Goal: Information Seeking & Learning: Learn about a topic

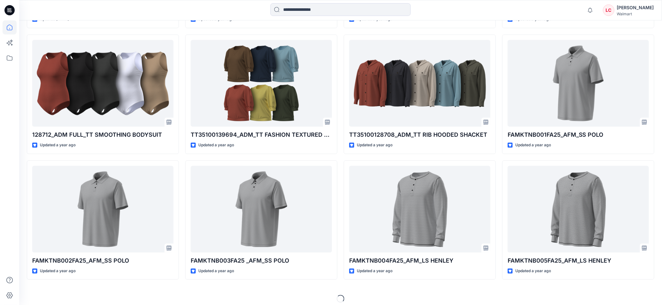
scroll to position [701, 0]
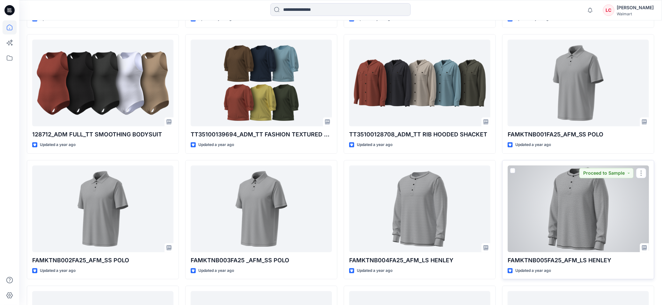
click at [566, 226] on div at bounding box center [578, 209] width 141 height 87
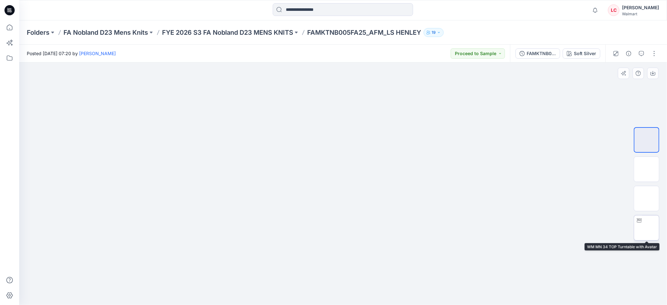
click at [646, 228] on img at bounding box center [646, 228] width 0 height 0
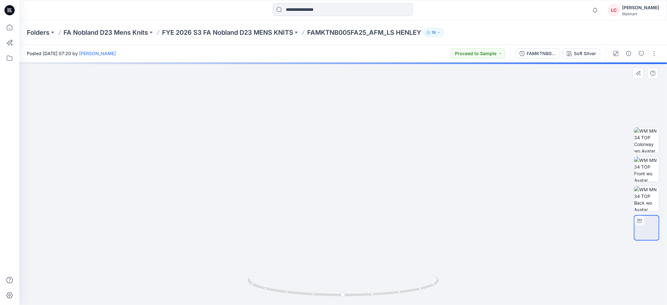
drag, startPoint x: 471, startPoint y: 137, endPoint x: 478, endPoint y: 192, distance: 55.9
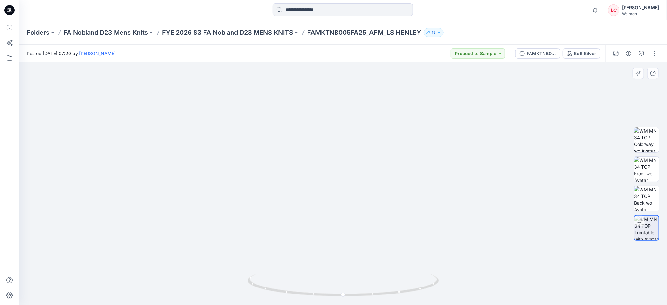
click at [521, 124] on img at bounding box center [343, 138] width 537 height 334
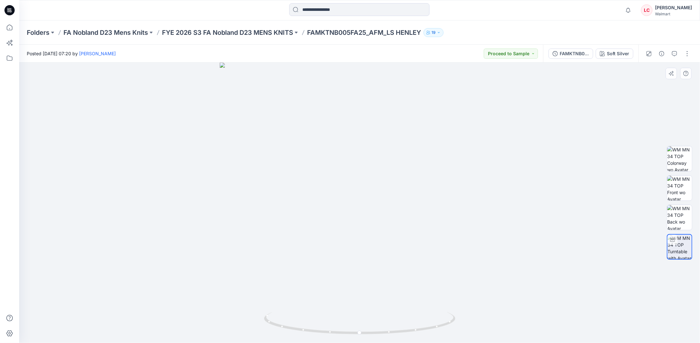
click at [654, 106] on div at bounding box center [359, 203] width 681 height 280
click at [624, 55] on div "Soft Silver" at bounding box center [618, 53] width 22 height 7
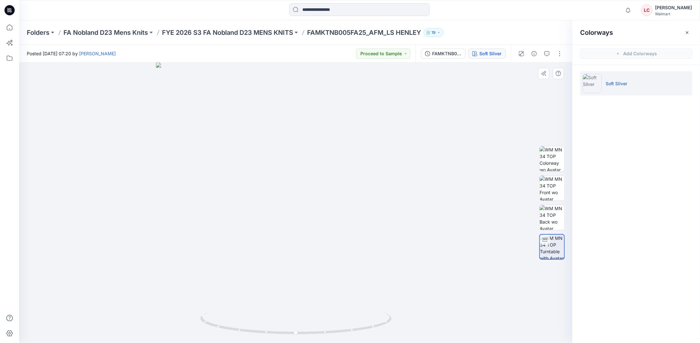
click at [506, 99] on div at bounding box center [295, 203] width 553 height 280
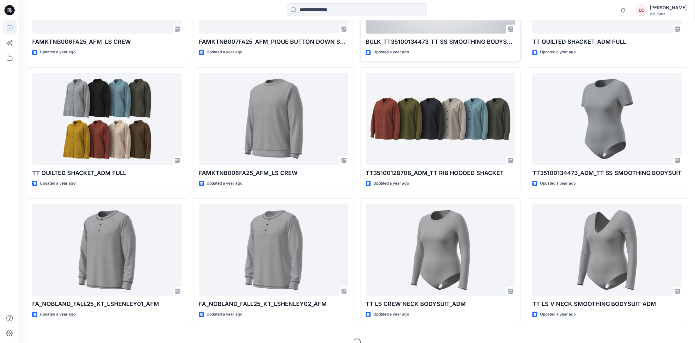
scroll to position [1097, 0]
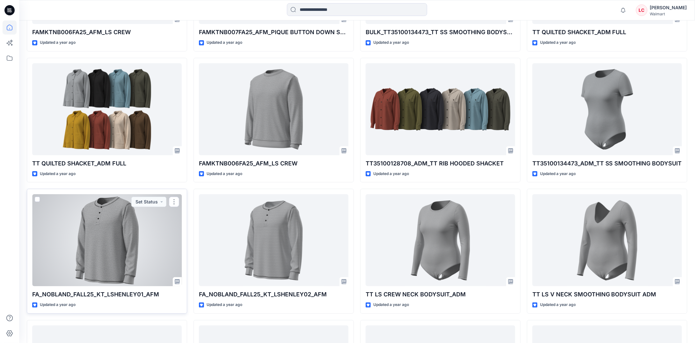
click at [126, 251] on div at bounding box center [107, 240] width 150 height 92
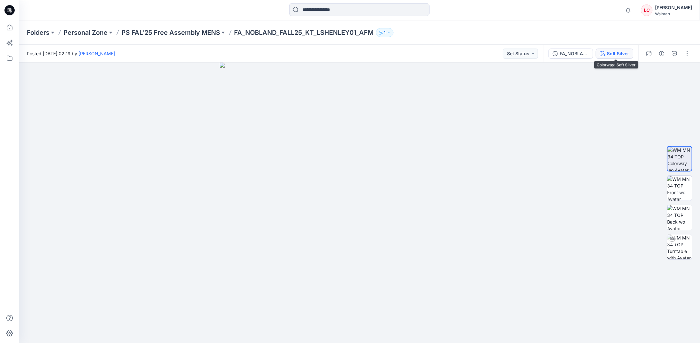
click at [613, 50] on div "Soft Silver" at bounding box center [618, 53] width 22 height 7
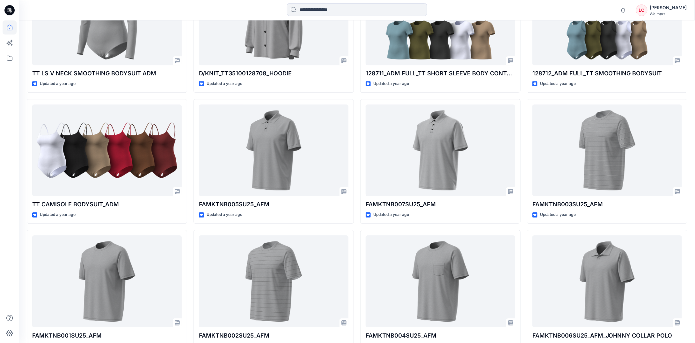
scroll to position [2103, 0]
drag, startPoint x: 4, startPoint y: 12, endPoint x: 8, endPoint y: 12, distance: 4.5
click at [4, 12] on div at bounding box center [9, 10] width 20 height 20
click at [11, 23] on icon at bounding box center [10, 27] width 14 height 14
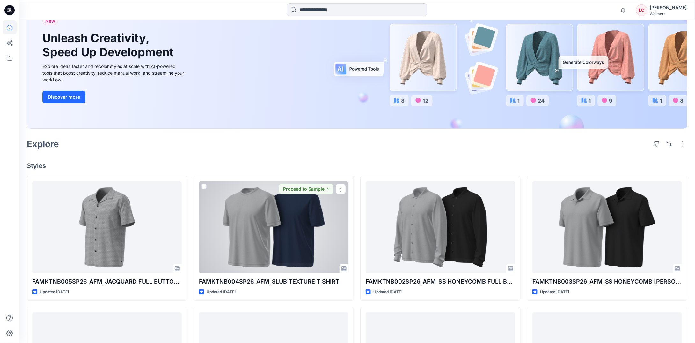
scroll to position [63, 0]
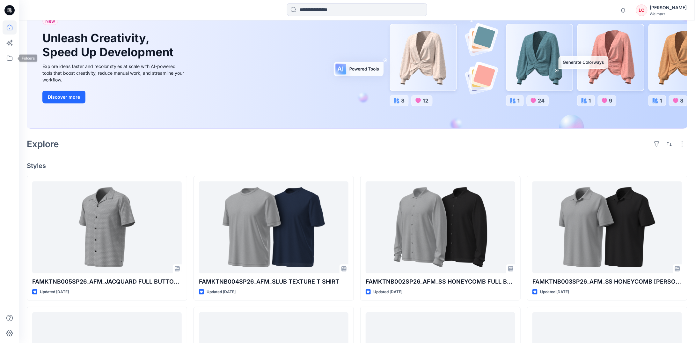
click at [4, 67] on div at bounding box center [10, 181] width 14 height 322
click at [7, 56] on icon at bounding box center [10, 57] width 6 height 5
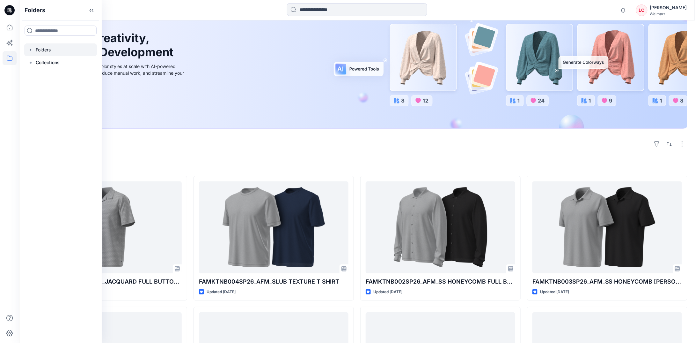
click at [33, 52] on div at bounding box center [60, 49] width 73 height 13
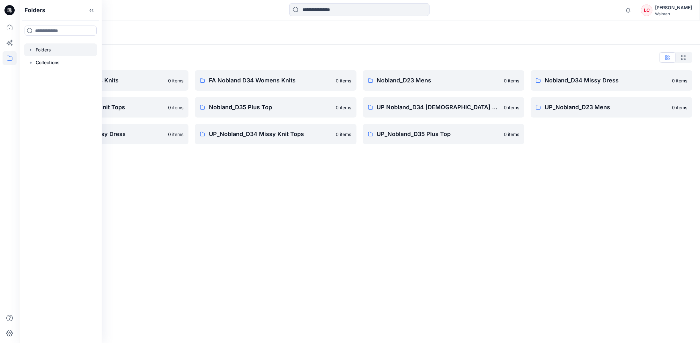
click at [196, 174] on div "Folders Folders List FA Nobland D23 Mens Knits 0 items Nobland_D34 Missy Knit T…" at bounding box center [359, 181] width 681 height 322
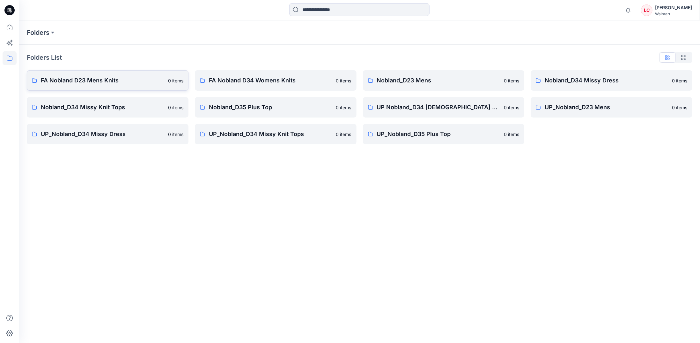
click at [134, 78] on p "FA Nobland D23 Mens Knits" at bounding box center [102, 80] width 123 height 9
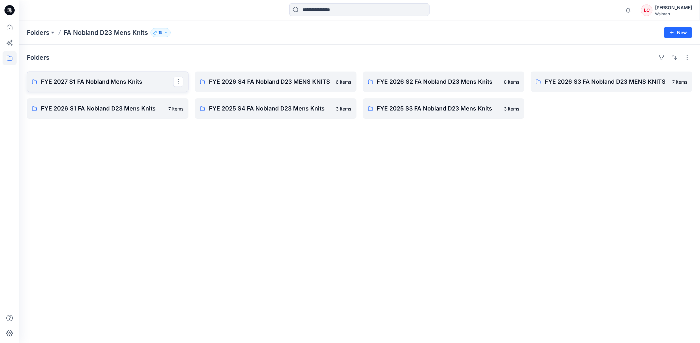
click at [155, 79] on p "FYE 2027 S1 FA Nobland Mens Knits" at bounding box center [107, 81] width 132 height 9
click at [253, 79] on p "FYE 2026 S4 FA Nobland D23 MENS KNITS" at bounding box center [275, 81] width 132 height 9
click at [404, 79] on p "FYE 2026 S2 FA Nobland D23 Mens Knits" at bounding box center [443, 81] width 132 height 9
click at [484, 78] on p "FYE 2026 S2 FA Nobland D23 Mens Knits" at bounding box center [443, 81] width 132 height 9
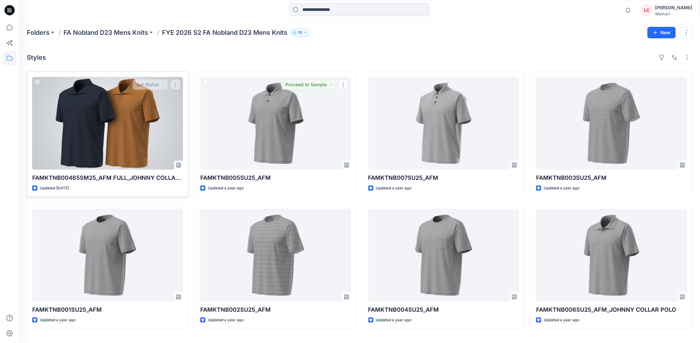
click at [142, 147] on div at bounding box center [107, 123] width 151 height 92
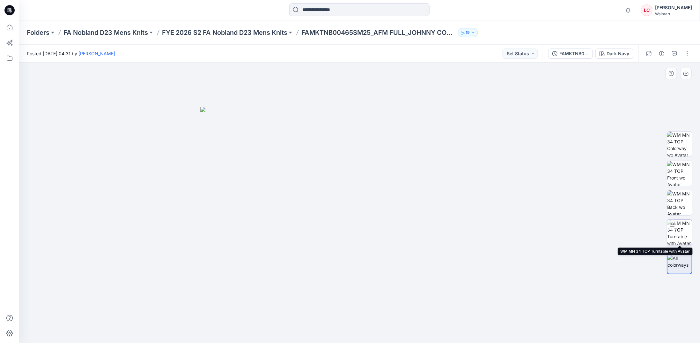
click at [667, 234] on img at bounding box center [679, 231] width 25 height 25
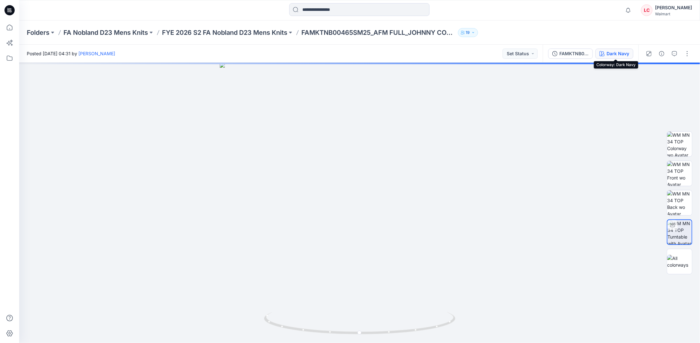
click at [615, 51] on div "Dark Navy" at bounding box center [618, 53] width 23 height 7
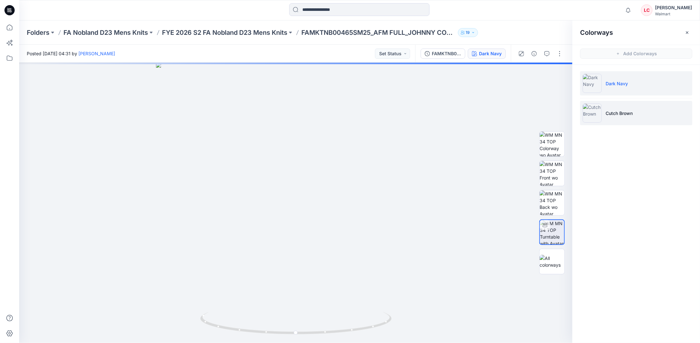
click at [609, 111] on p "Cutch Brown" at bounding box center [619, 113] width 27 height 7
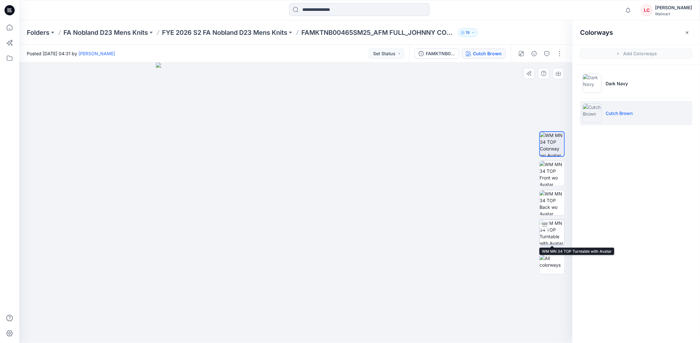
click at [553, 231] on img at bounding box center [552, 231] width 25 height 25
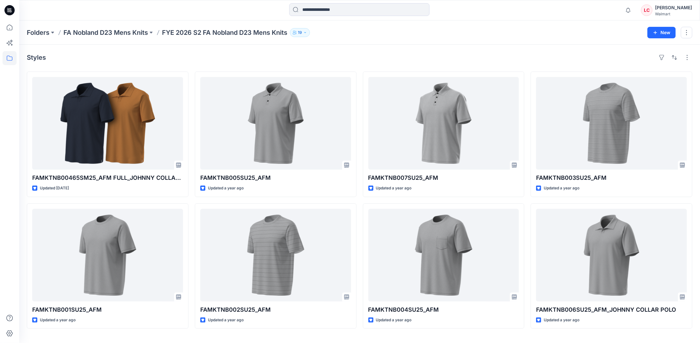
click at [388, 305] on div "Styles FAMKTNB00465SM25_AFM FULL_JOHNNY COLLAR POLO Updated [DATE] FAMKTNB001SU…" at bounding box center [359, 194] width 681 height 298
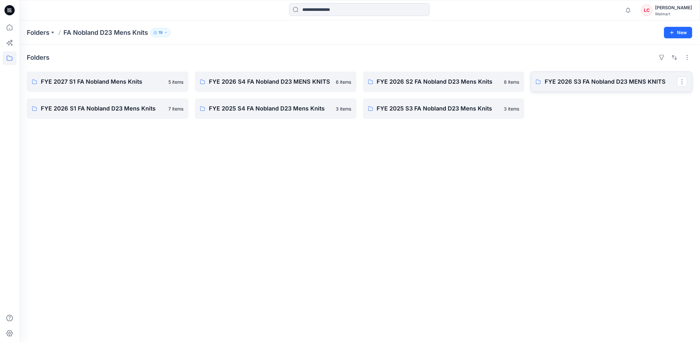
click at [557, 84] on p "FYE 2026 S3 FA Nobland D23 MENS KNITS" at bounding box center [611, 81] width 132 height 9
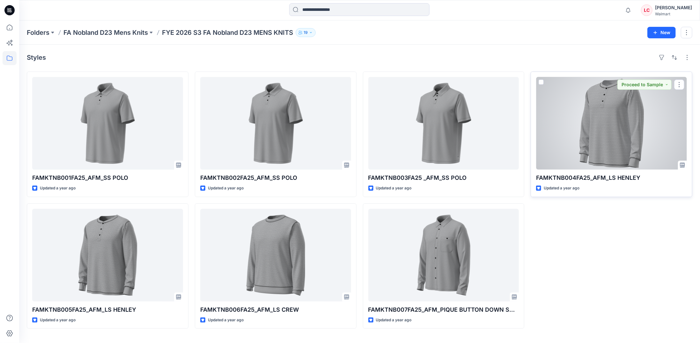
click at [604, 120] on div at bounding box center [611, 123] width 151 height 92
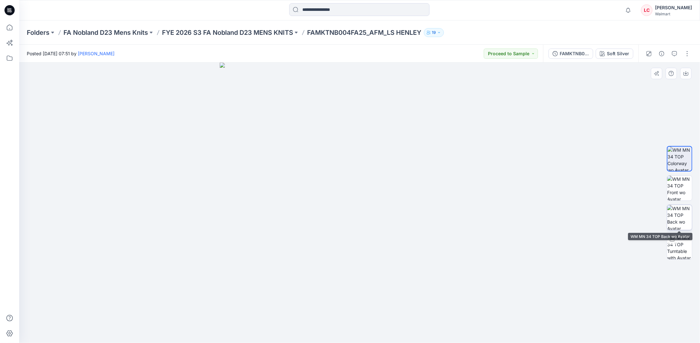
click at [667, 210] on img at bounding box center [679, 217] width 25 height 25
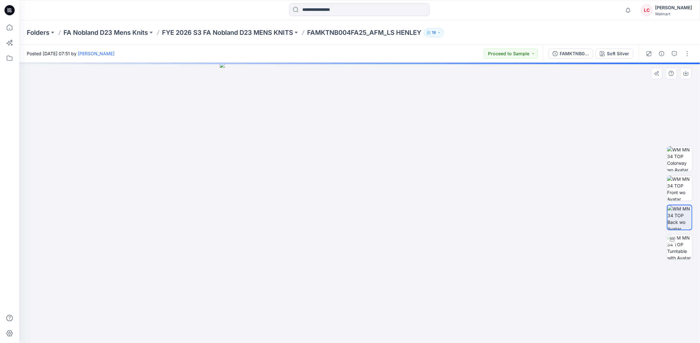
click at [667, 234] on div at bounding box center [680, 247] width 26 height 26
click at [667, 243] on img at bounding box center [680, 246] width 24 height 24
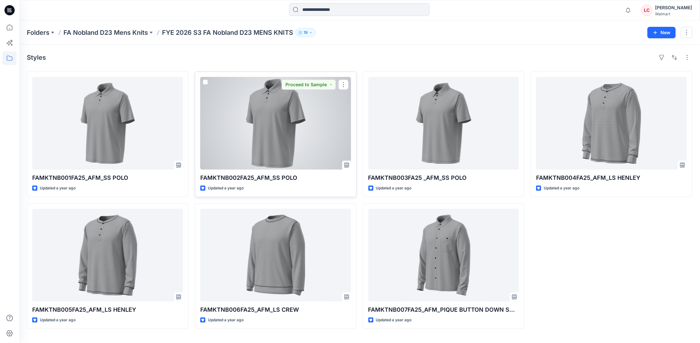
click at [297, 122] on div at bounding box center [275, 123] width 151 height 92
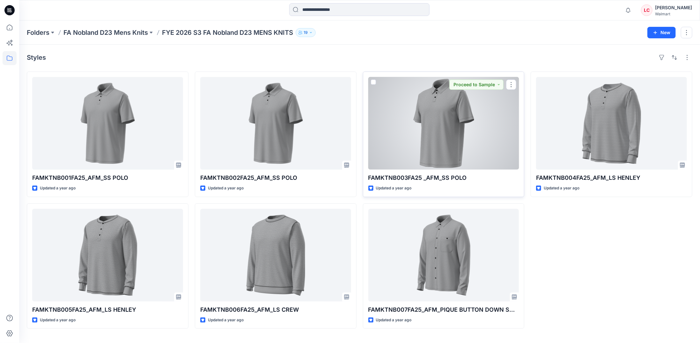
click at [421, 125] on div at bounding box center [443, 123] width 151 height 92
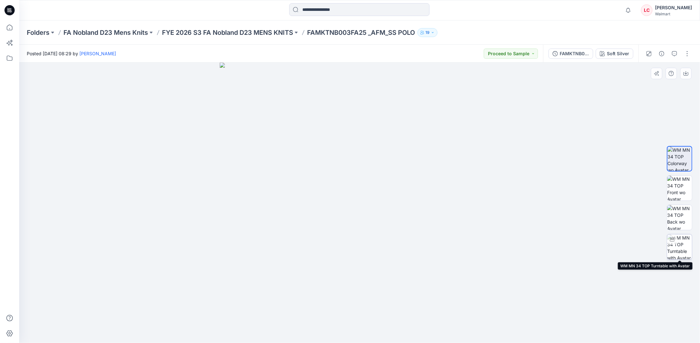
click at [667, 241] on img at bounding box center [679, 246] width 25 height 25
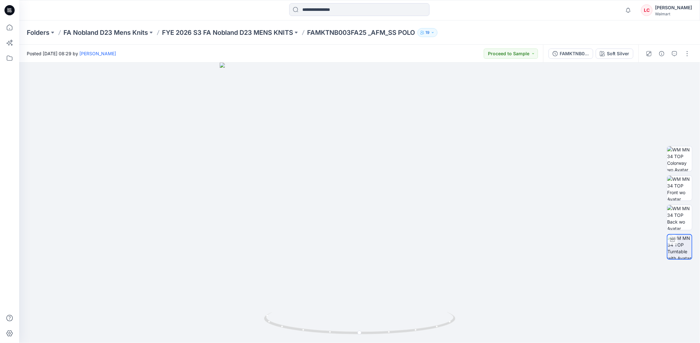
click at [11, 9] on icon at bounding box center [9, 10] width 10 height 10
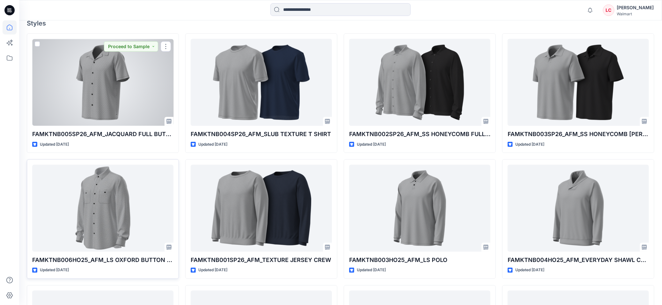
scroll to position [199, 0]
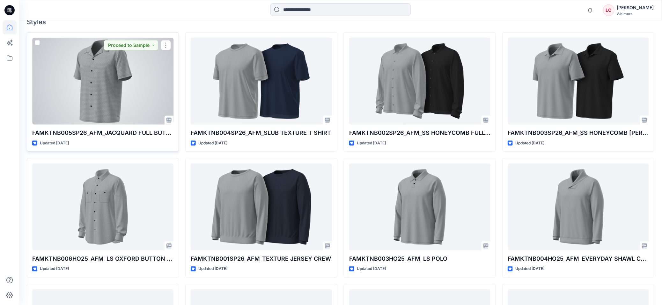
click at [130, 102] on div at bounding box center [102, 81] width 141 height 87
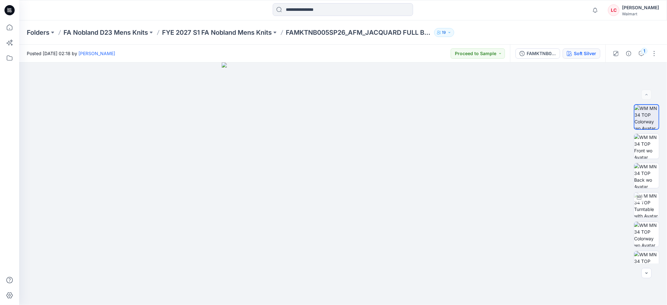
click at [591, 48] on button "Soft Silver" at bounding box center [582, 53] width 38 height 10
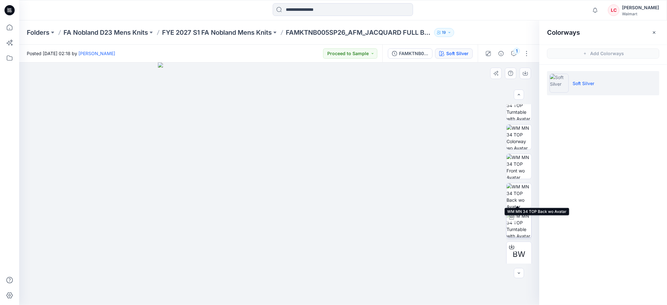
scroll to position [101, 0]
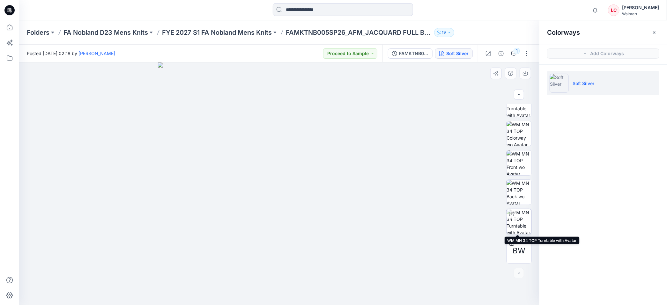
click at [521, 216] on img at bounding box center [518, 221] width 25 height 25
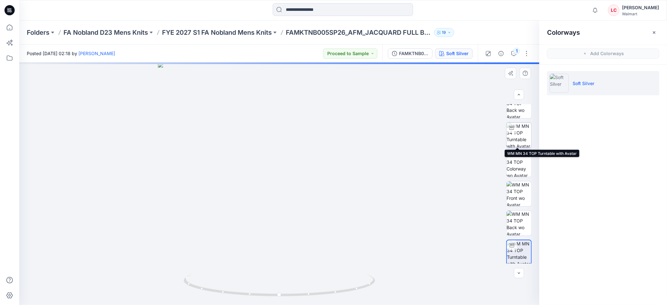
click at [519, 128] on img at bounding box center [518, 135] width 25 height 25
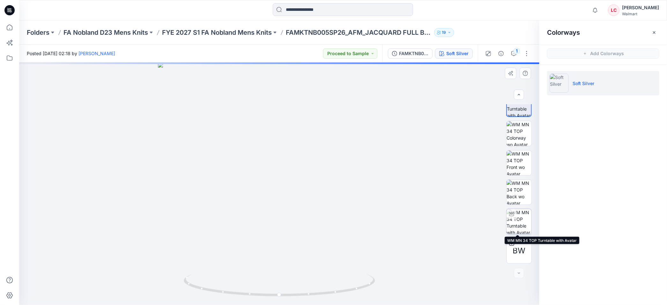
click at [519, 218] on img at bounding box center [518, 221] width 25 height 25
